Goal: Task Accomplishment & Management: Manage account settings

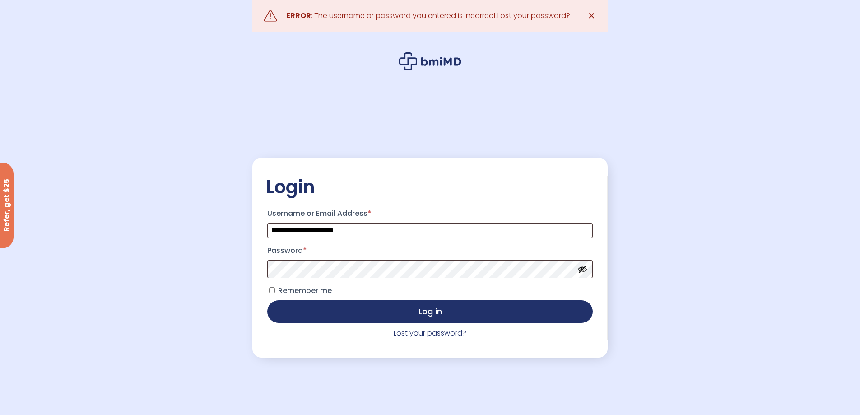
click at [417, 335] on link "Lost your password?" at bounding box center [430, 333] width 73 height 10
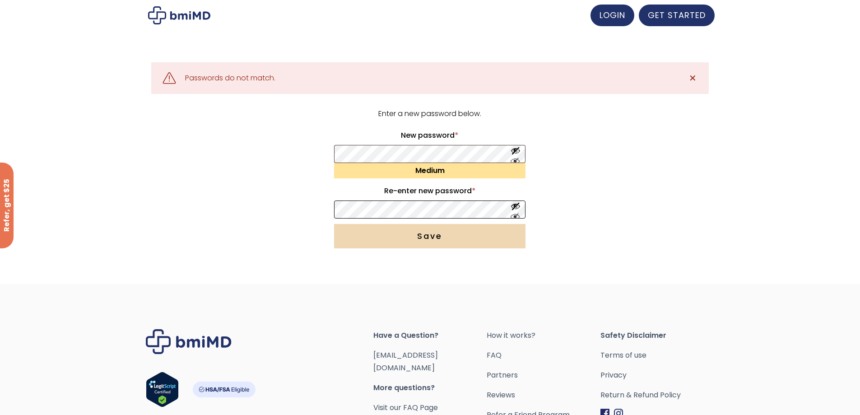
click at [334, 224] on button "Save" at bounding box center [429, 236] width 191 height 24
